Goal: Transaction & Acquisition: Purchase product/service

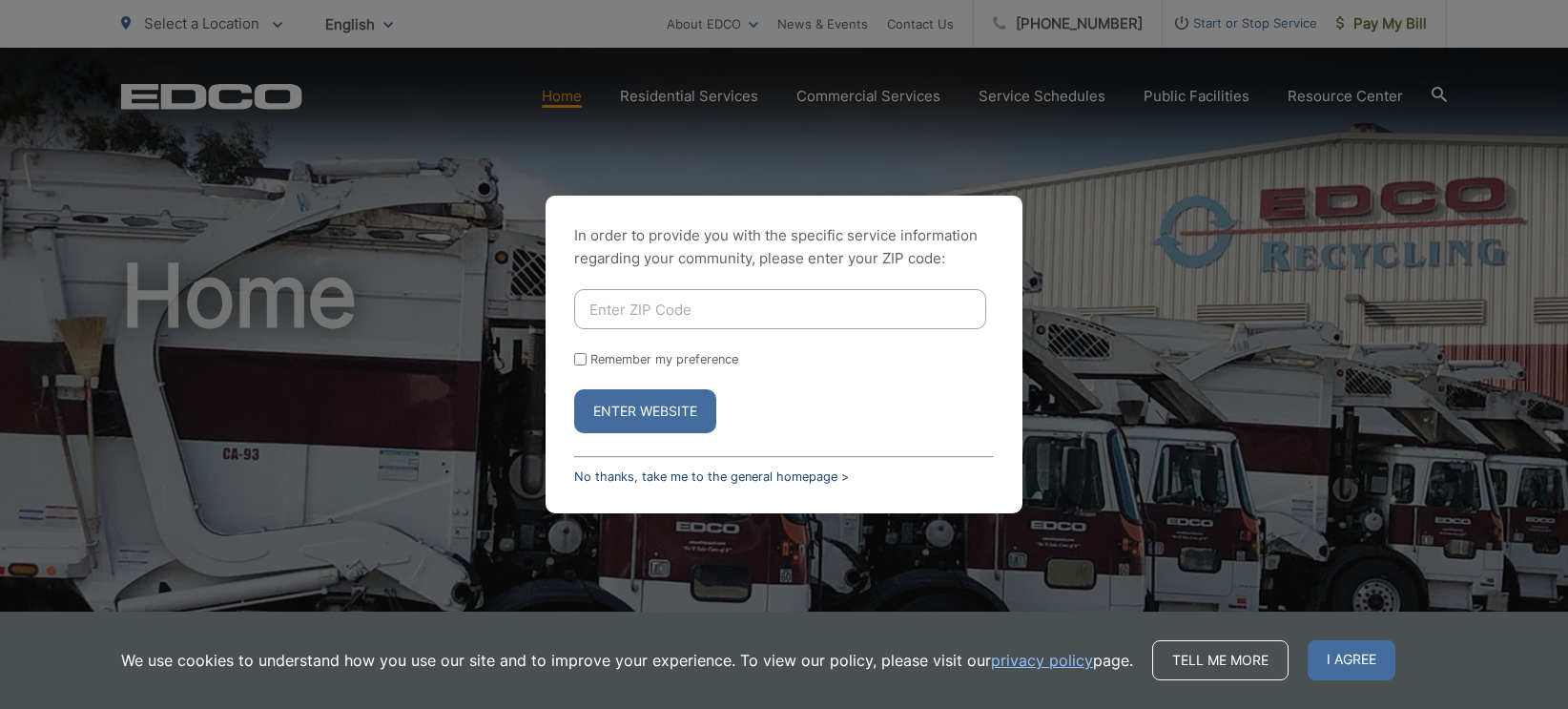
click at [763, 477] on link "No thanks, take me to the general homepage >" at bounding box center [711, 476] width 274 height 15
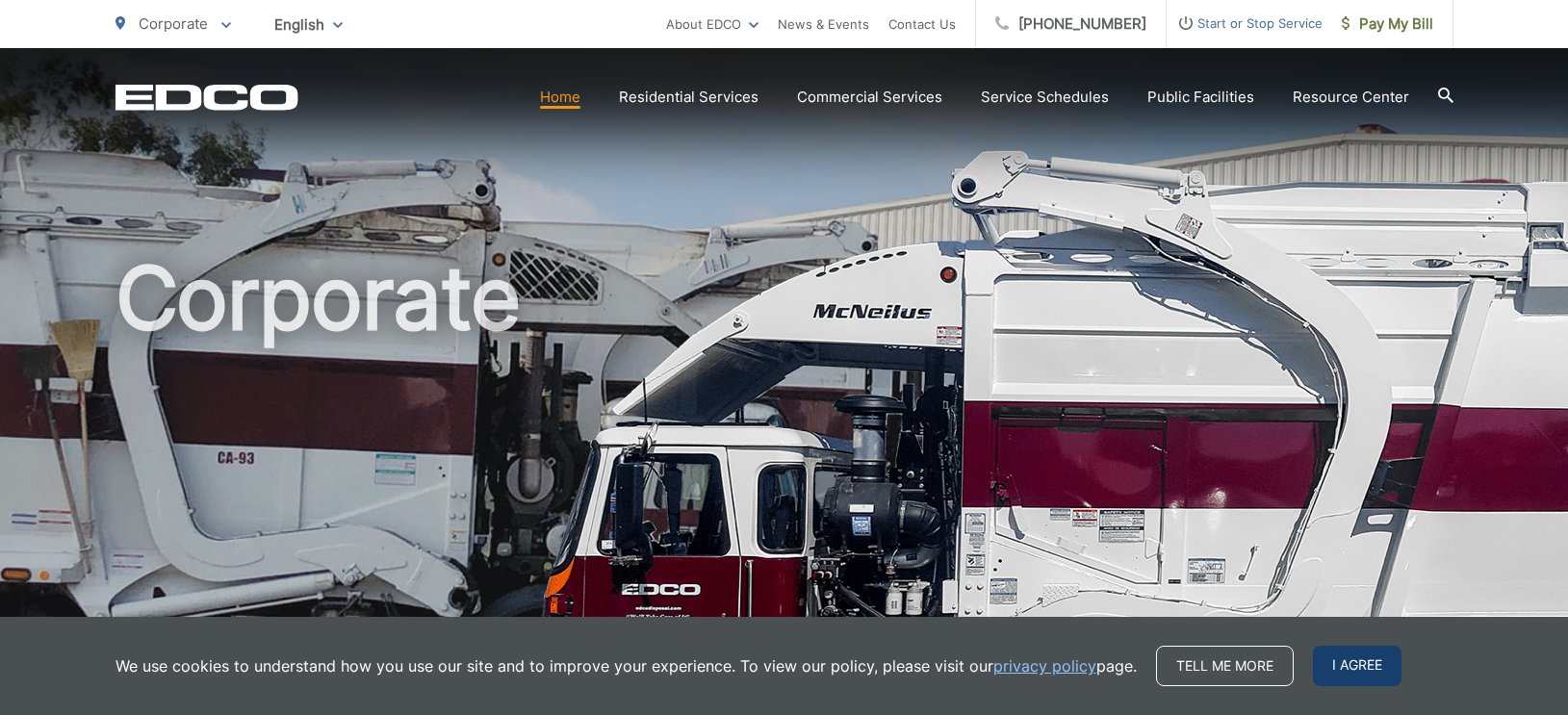
click at [1391, 671] on span "I agree" at bounding box center [1357, 665] width 89 height 40
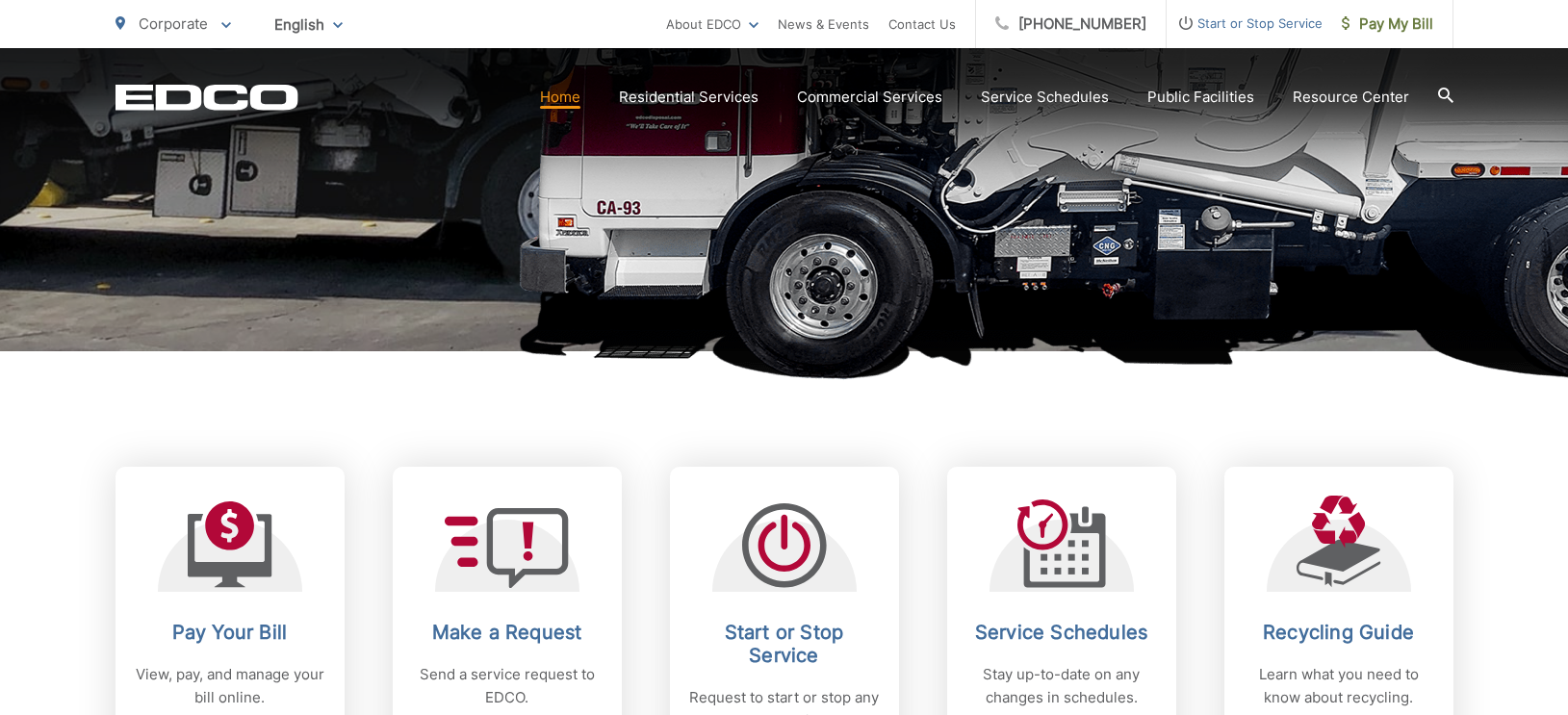
scroll to position [577, 0]
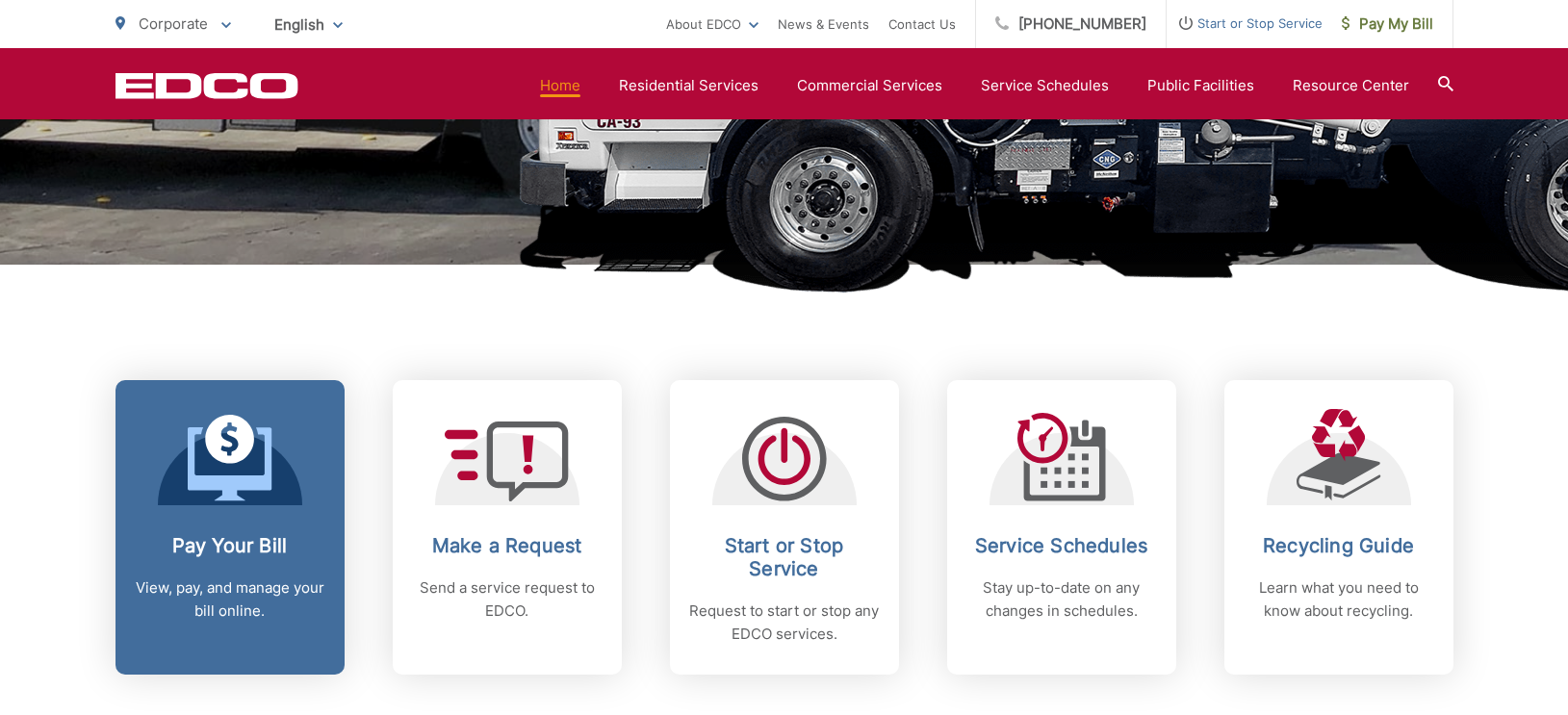
click at [282, 517] on link "Pay Your Bill View, pay, and manage your bill online." at bounding box center [230, 527] width 229 height 294
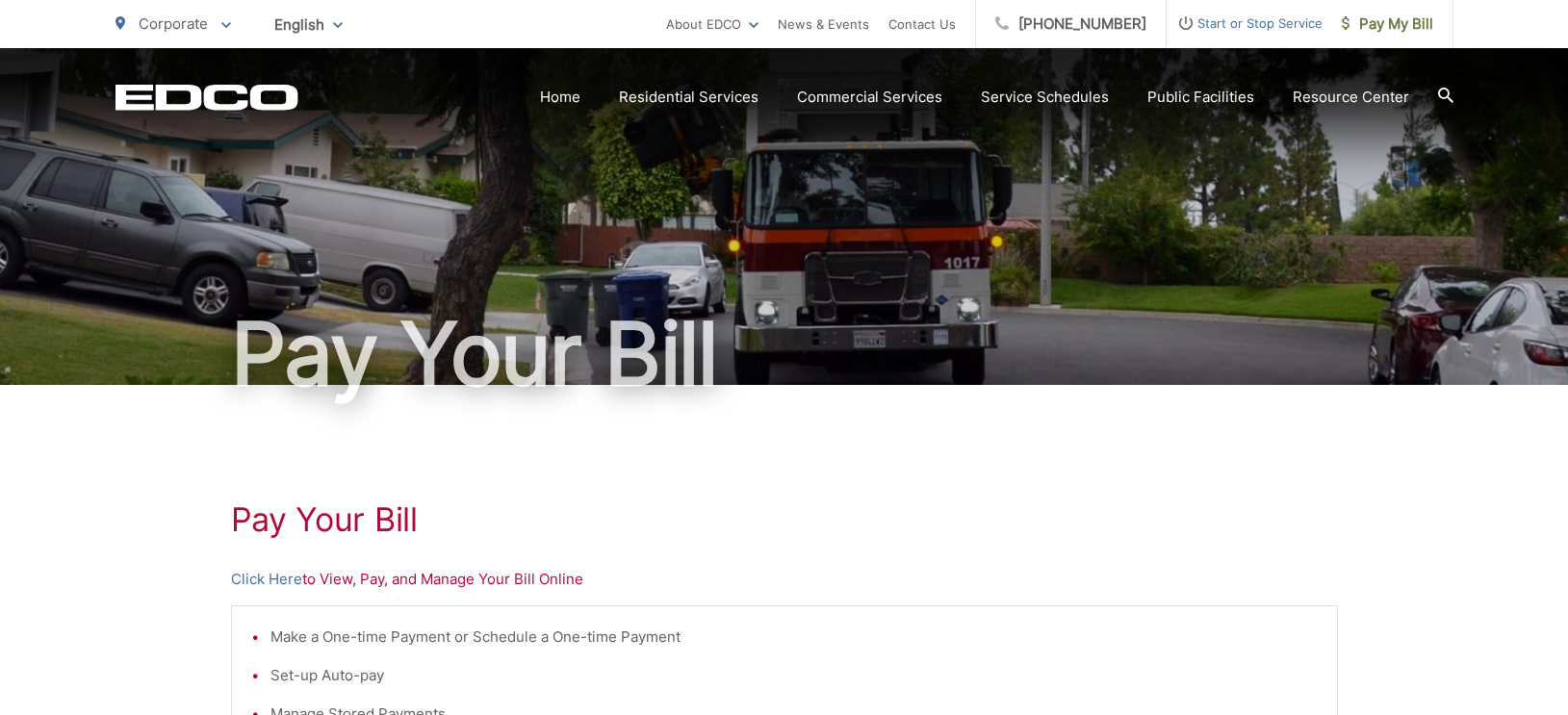
scroll to position [193, 0]
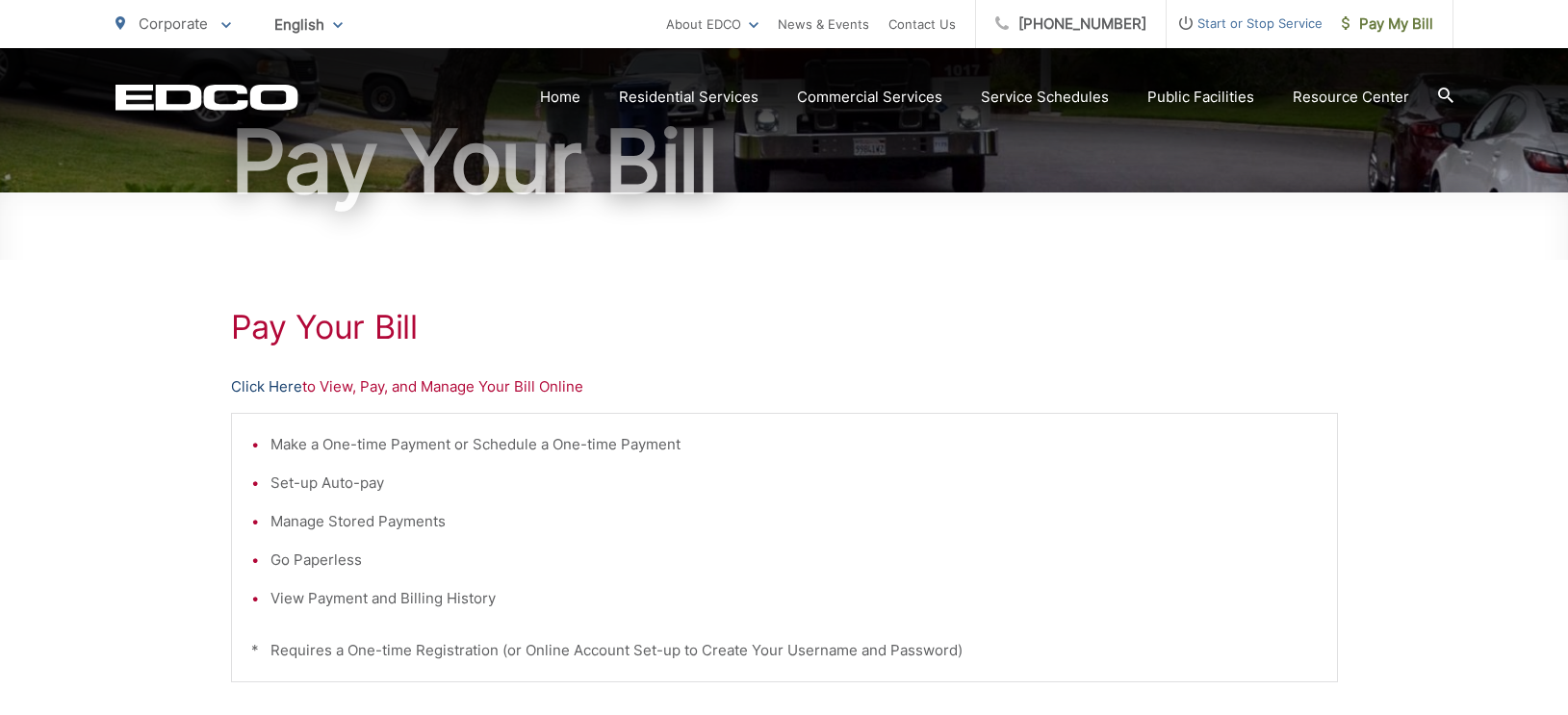
click at [284, 390] on link "Click Here" at bounding box center [266, 387] width 71 height 23
